Goal: Task Accomplishment & Management: Use online tool/utility

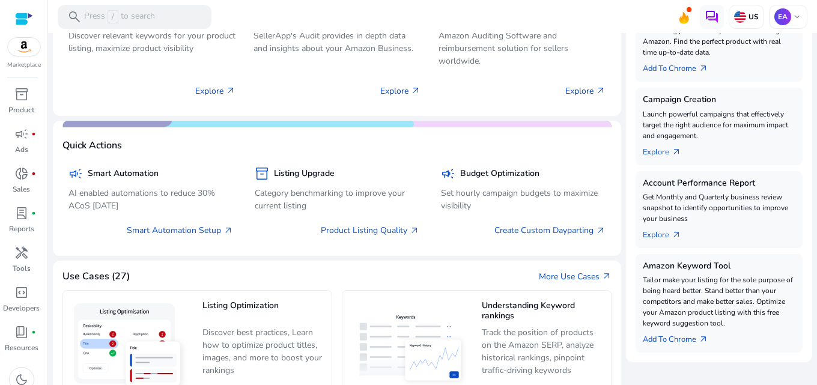
scroll to position [360, 0]
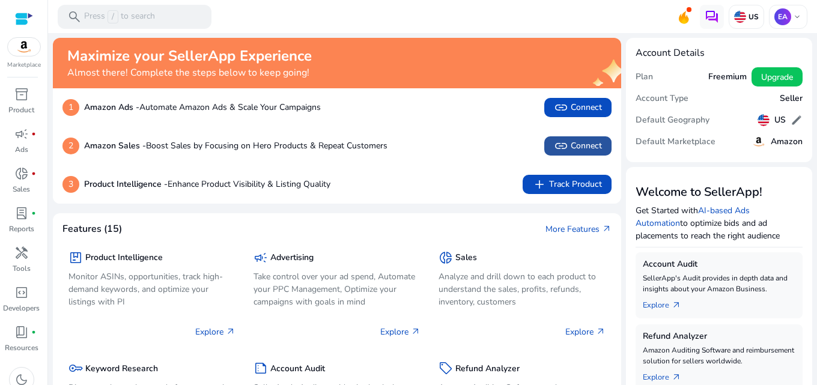
click at [576, 150] on span "link Connect" at bounding box center [578, 146] width 48 height 14
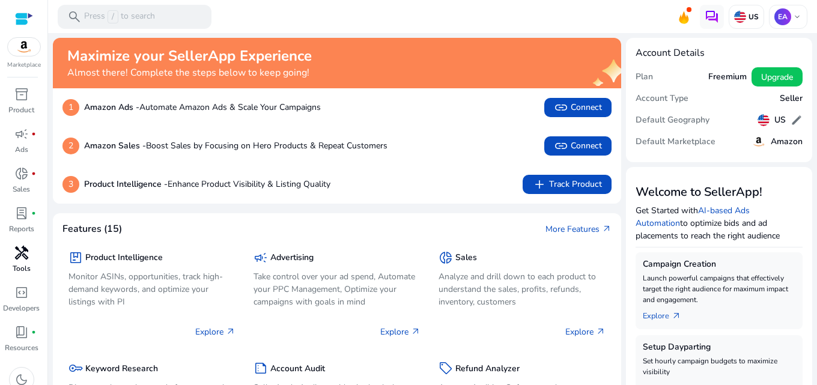
click at [15, 261] on div "handyman" at bounding box center [22, 252] width 34 height 19
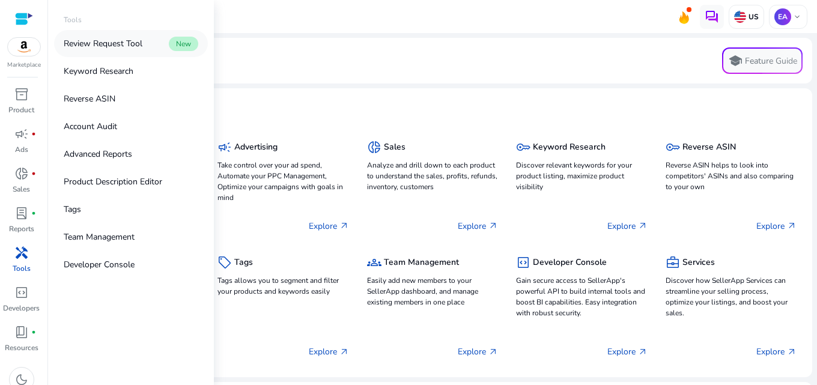
click at [110, 52] on link "Review Request Tool New" at bounding box center [131, 43] width 154 height 27
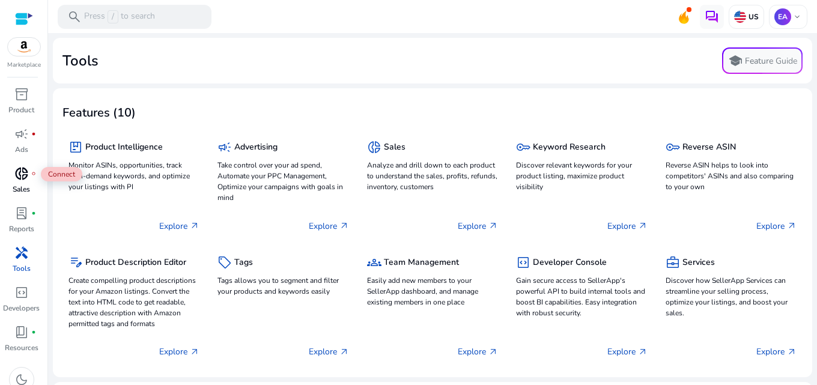
click at [32, 178] on div "donut_small fiber_manual_record" at bounding box center [22, 173] width 34 height 19
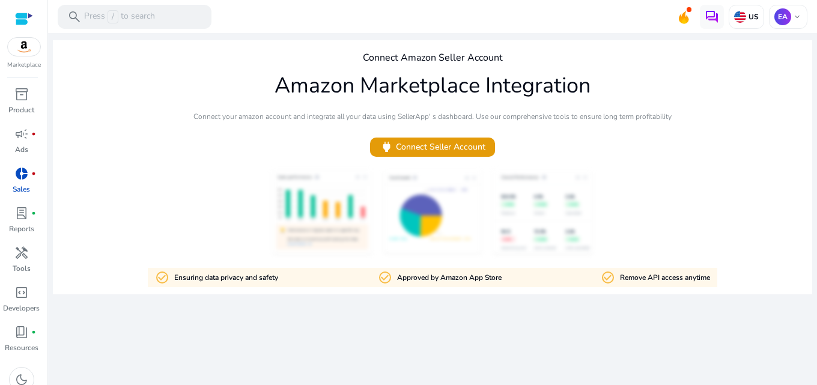
click at [17, 195] on link "donut_small fiber_manual_record Sales" at bounding box center [21, 184] width 43 height 40
click at [18, 215] on span "lab_profile" at bounding box center [21, 213] width 14 height 14
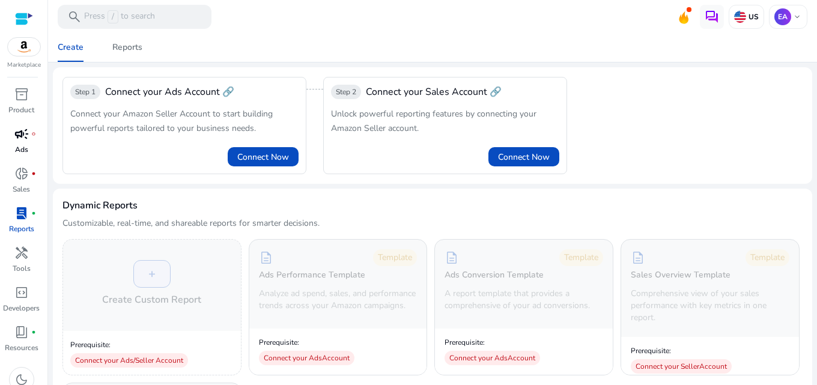
click at [16, 143] on div "campaign fiber_manual_record" at bounding box center [22, 133] width 34 height 19
